Goal: Book appointment/travel/reservation

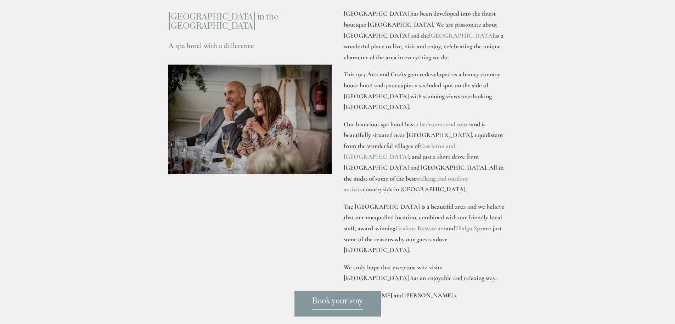
scroll to position [974, 0]
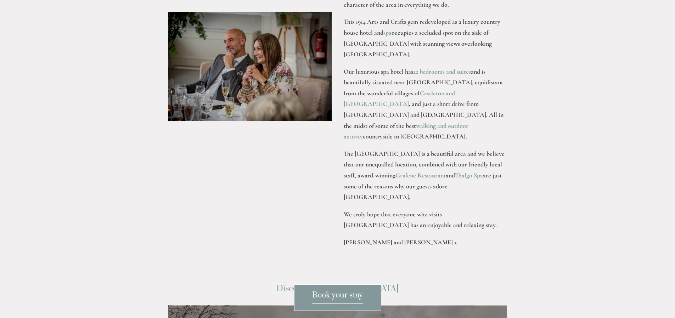
click at [675, 319] on html "Rooms Rooms Your Stay Book a stay Offers Spa Spa About" at bounding box center [337, 283] width 675 height 2514
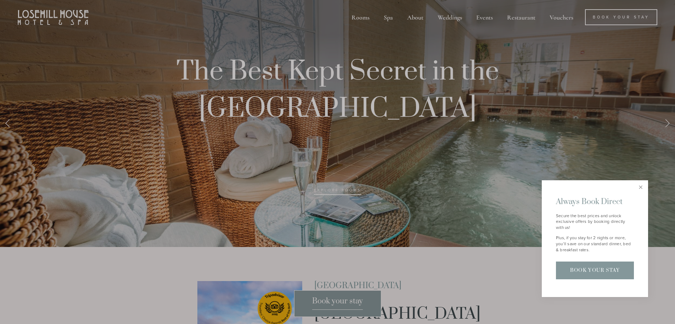
scroll to position [0, 0]
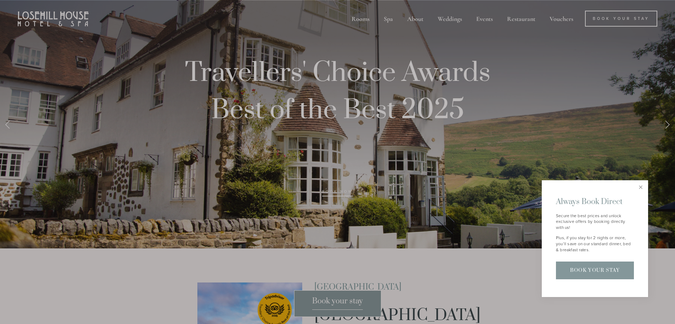
click at [491, 19] on div at bounding box center [337, 162] width 675 height 324
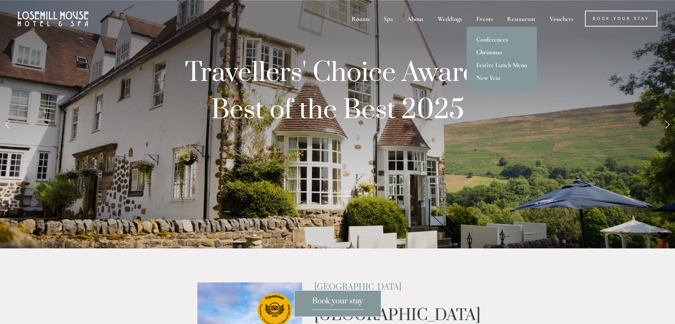
click at [490, 50] on link "Christmas" at bounding box center [502, 52] width 70 height 13
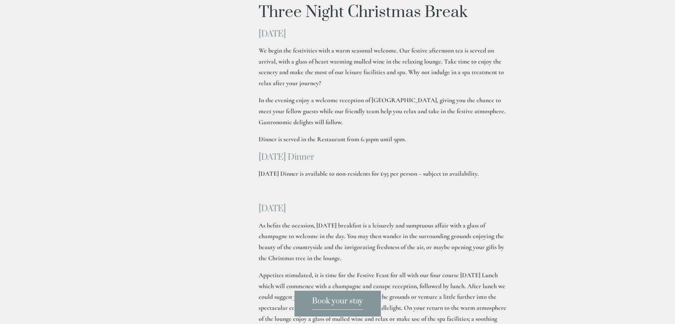
scroll to position [501, 0]
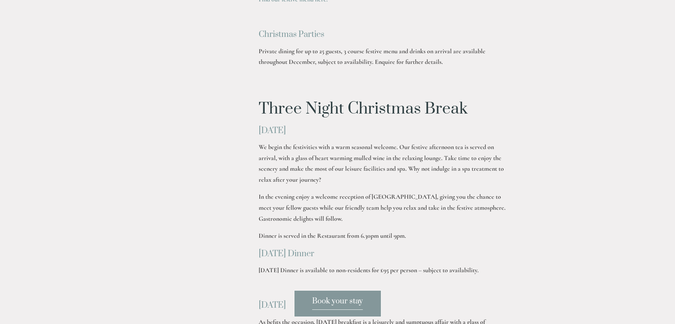
scroll to position [0, 0]
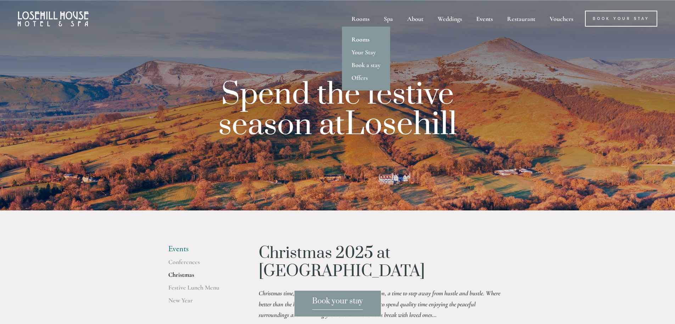
click at [366, 40] on link "Rooms" at bounding box center [366, 39] width 48 height 13
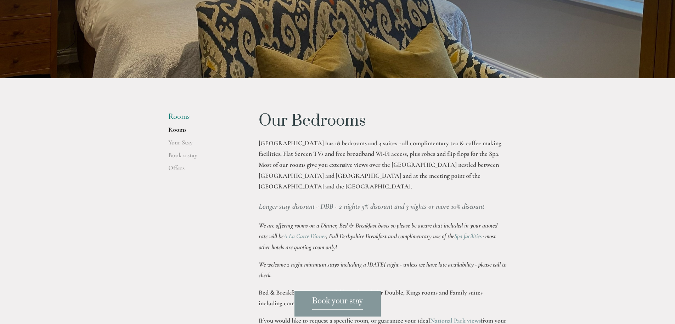
scroll to position [151, 0]
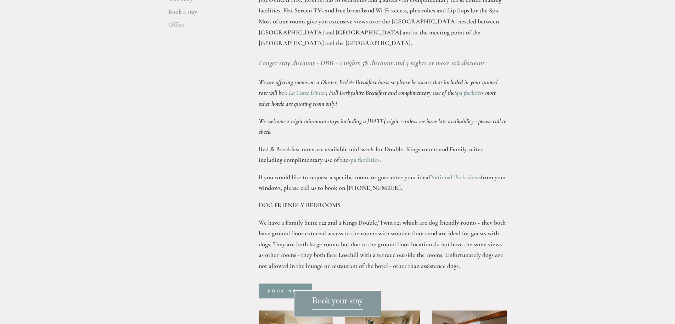
scroll to position [0, 0]
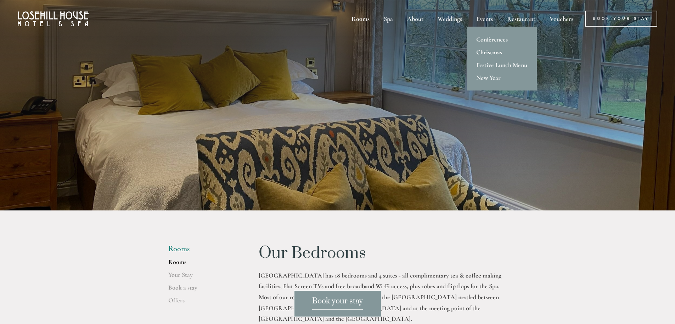
click at [493, 50] on link "Christmas" at bounding box center [502, 52] width 70 height 13
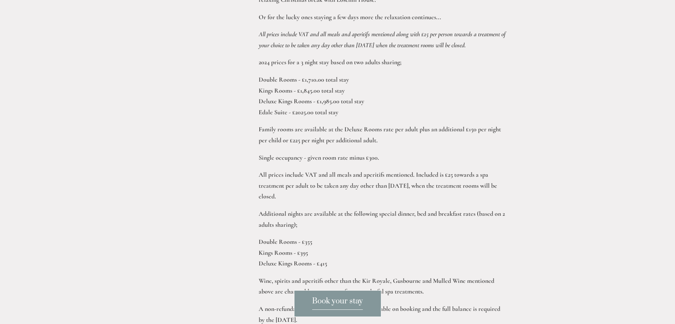
scroll to position [1192, 0]
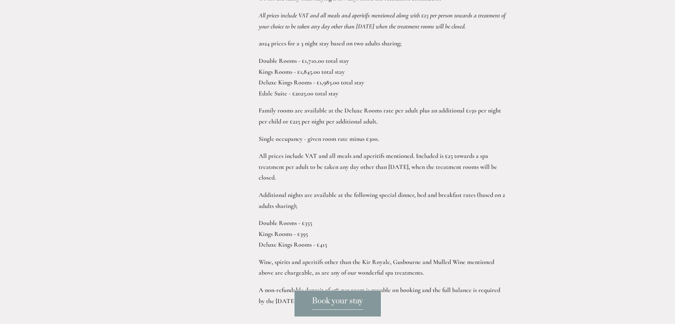
click at [349, 302] on span "Book your stay" at bounding box center [337, 302] width 51 height 13
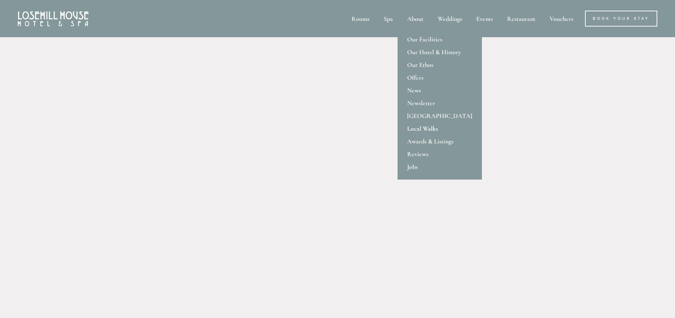
click at [426, 125] on link "Local Walks" at bounding box center [440, 128] width 84 height 13
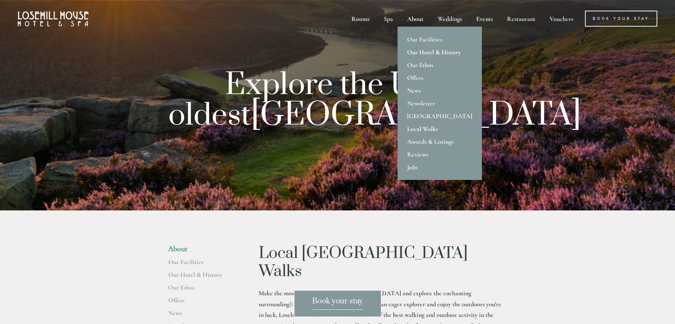
click at [420, 50] on link "Our Hotel & History" at bounding box center [440, 52] width 84 height 13
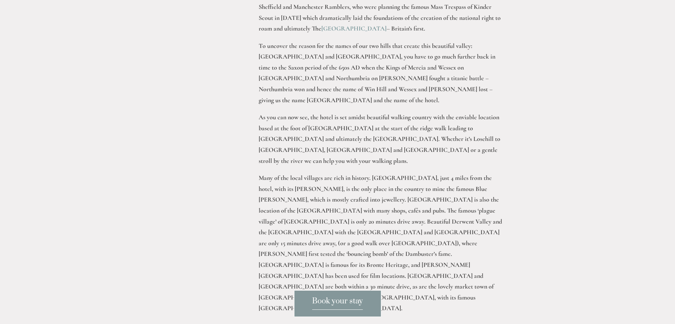
scroll to position [520, 0]
